Goal: Information Seeking & Learning: Learn about a topic

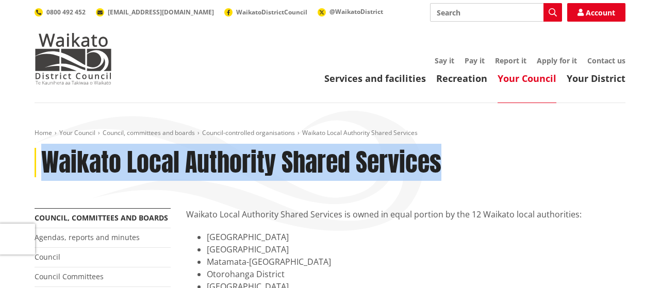
drag, startPoint x: 46, startPoint y: 163, endPoint x: 449, endPoint y: 150, distance: 403.6
click at [449, 150] on div "Waikato Local Authority Shared Services" at bounding box center [330, 163] width 591 height 30
copy h1 "Waikato Local Authority Shared Services"
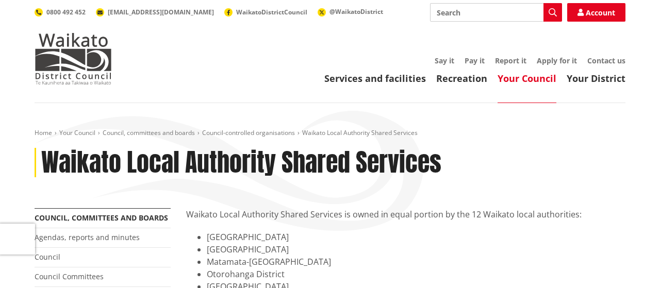
click at [397, 185] on div "Home Your Council Council, committees and boards Council-controlled organisatio…" at bounding box center [330, 168] width 607 height 79
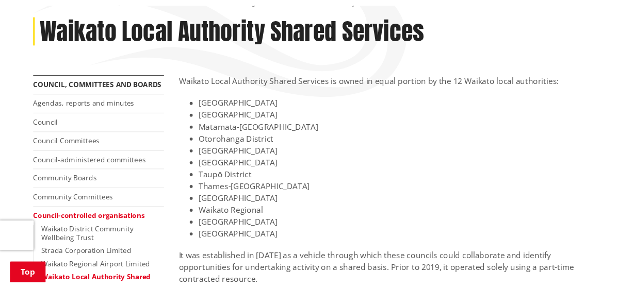
scroll to position [146, 0]
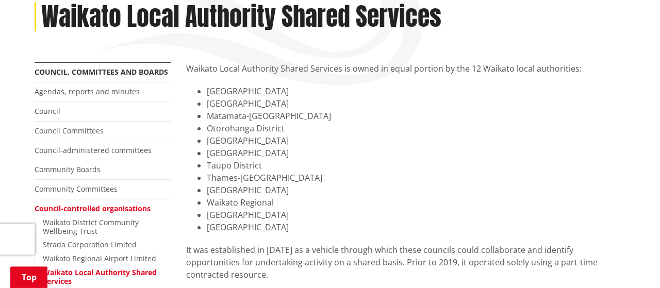
click at [56, 19] on h1 "Waikato Local Authority Shared Services" at bounding box center [241, 17] width 400 height 30
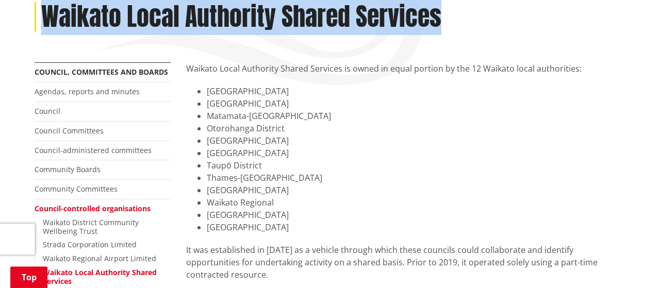
drag, startPoint x: 46, startPoint y: 15, endPoint x: 462, endPoint y: 4, distance: 415.9
click at [462, 4] on div "Waikato Local Authority Shared Services" at bounding box center [330, 17] width 591 height 30
copy h1 "Waikato Local Authority Shared Services"
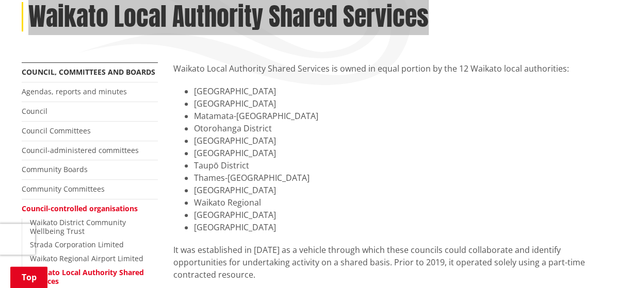
scroll to position [0, 0]
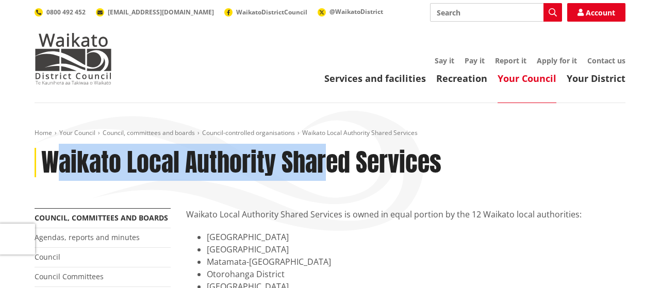
drag, startPoint x: 51, startPoint y: 164, endPoint x: 322, endPoint y: 153, distance: 271.5
click at [322, 153] on h1 "Waikato Local Authority Shared Services" at bounding box center [241, 163] width 400 height 30
click at [262, 165] on h1 "Waikato Local Authority Shared Services" at bounding box center [241, 163] width 400 height 30
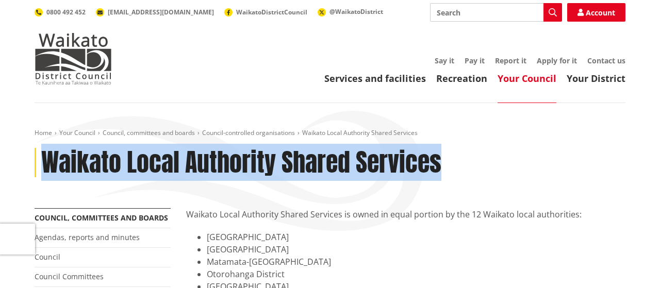
drag, startPoint x: 44, startPoint y: 170, endPoint x: 445, endPoint y: 165, distance: 400.8
click at [445, 165] on div "Waikato Local Authority Shared Services" at bounding box center [330, 163] width 591 height 30
copy h1 "Waikato Local Authority Shared Services"
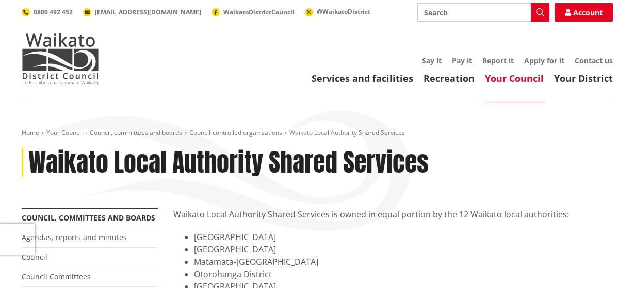
click at [541, 170] on div "Waikato Local Authority Shared Services" at bounding box center [317, 163] width 591 height 30
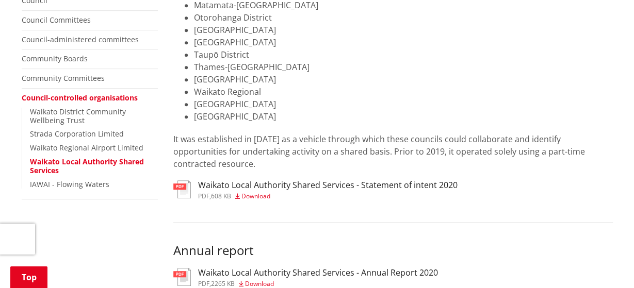
scroll to position [259, 0]
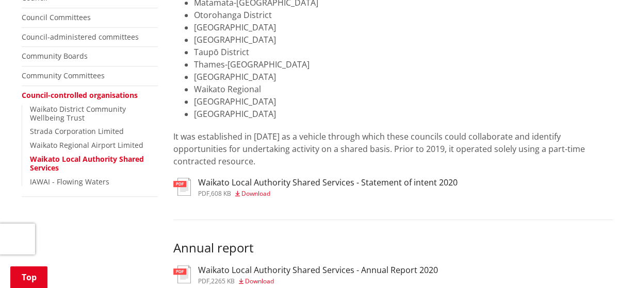
click at [330, 178] on h3 "Waikato Local Authority Shared Services - Statement of intent 2020" at bounding box center [327, 183] width 259 height 10
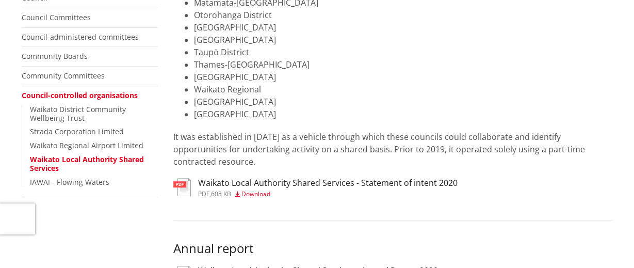
scroll to position [259, 0]
click at [314, 266] on h3 "Waikato Local Authority Shared Services - Annual Report 2020" at bounding box center [318, 271] width 240 height 10
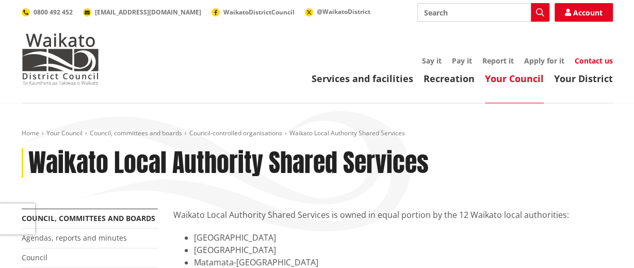
click at [587, 63] on link "Contact us" at bounding box center [594, 61] width 38 height 10
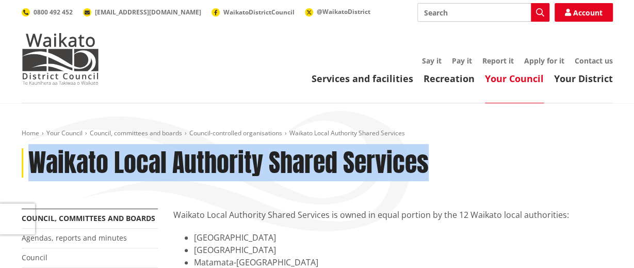
drag, startPoint x: 30, startPoint y: 162, endPoint x: 436, endPoint y: 173, distance: 405.5
click at [436, 173] on div "Waikato Local Authority Shared Services" at bounding box center [317, 163] width 591 height 30
copy h1 "Waikato Local Authority Shared Services"
